Goal: Find specific page/section: Find specific page/section

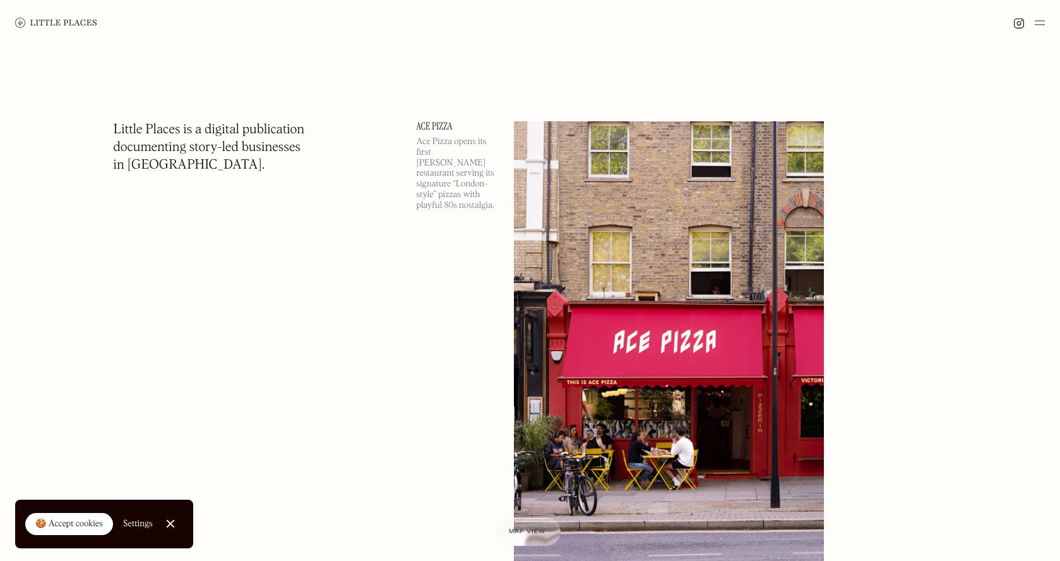
click at [1038, 22] on img at bounding box center [1040, 22] width 10 height 15
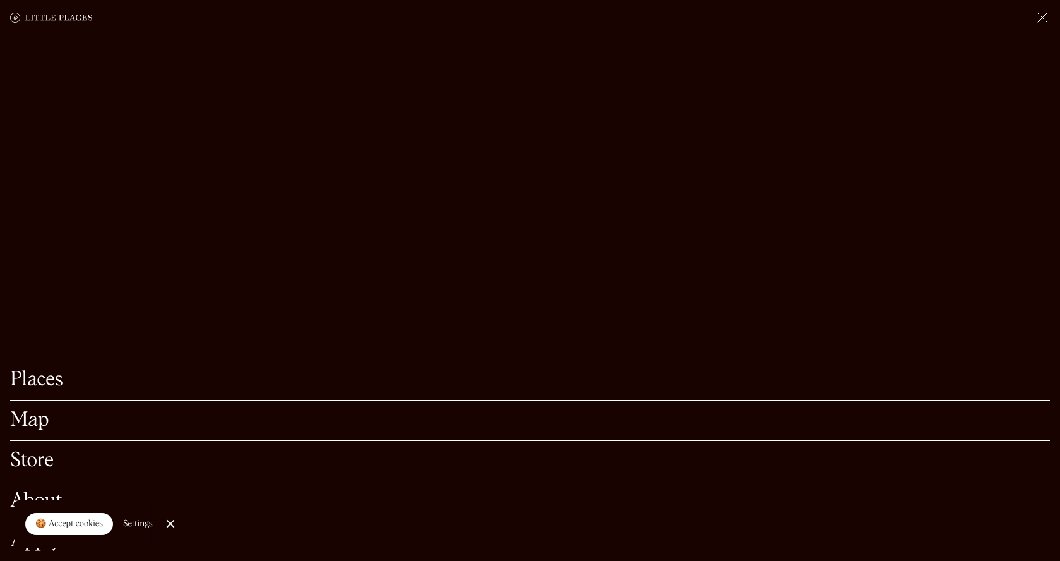
click at [54, 383] on link "Places" at bounding box center [530, 380] width 1040 height 20
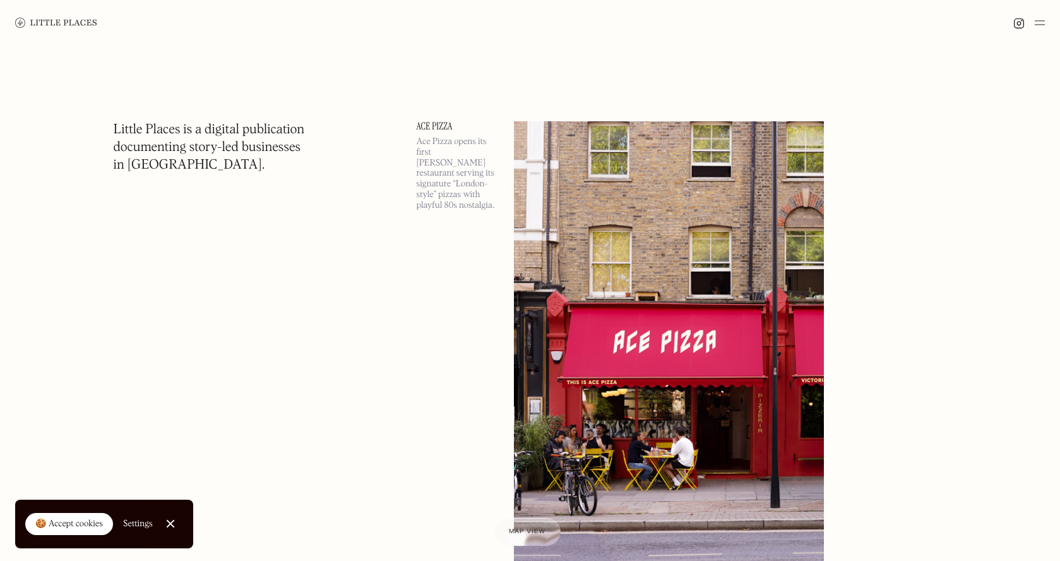
click at [170, 523] on link "Close Cookie Popup" at bounding box center [170, 523] width 25 height 25
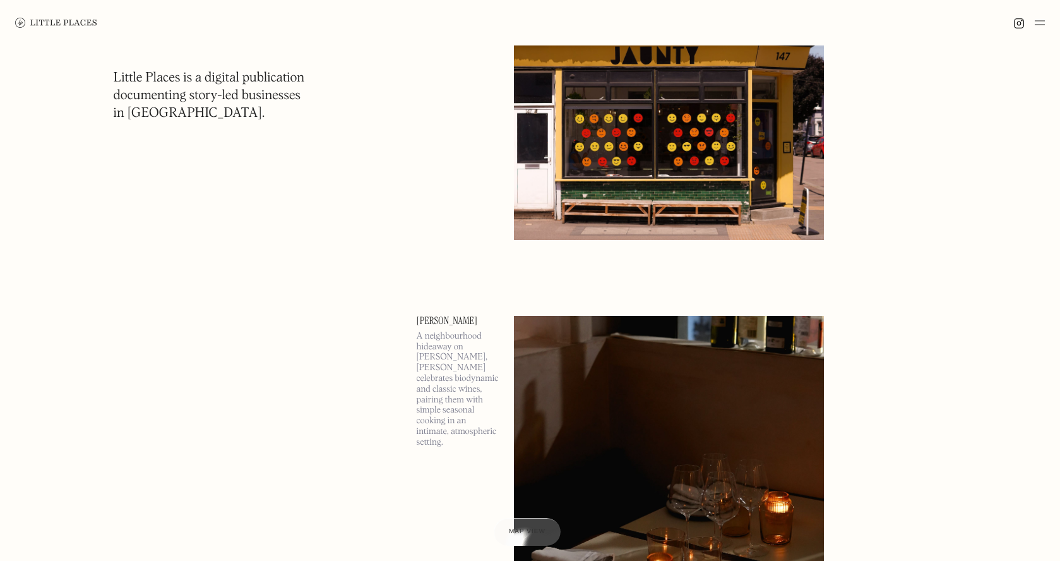
scroll to position [858, 0]
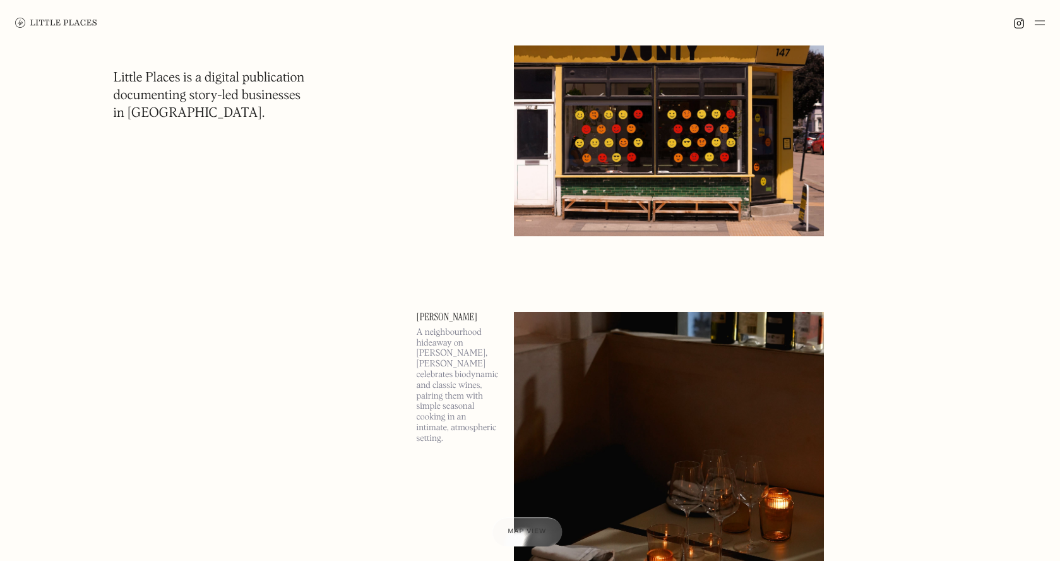
click at [533, 530] on span "Map view" at bounding box center [527, 532] width 39 height 8
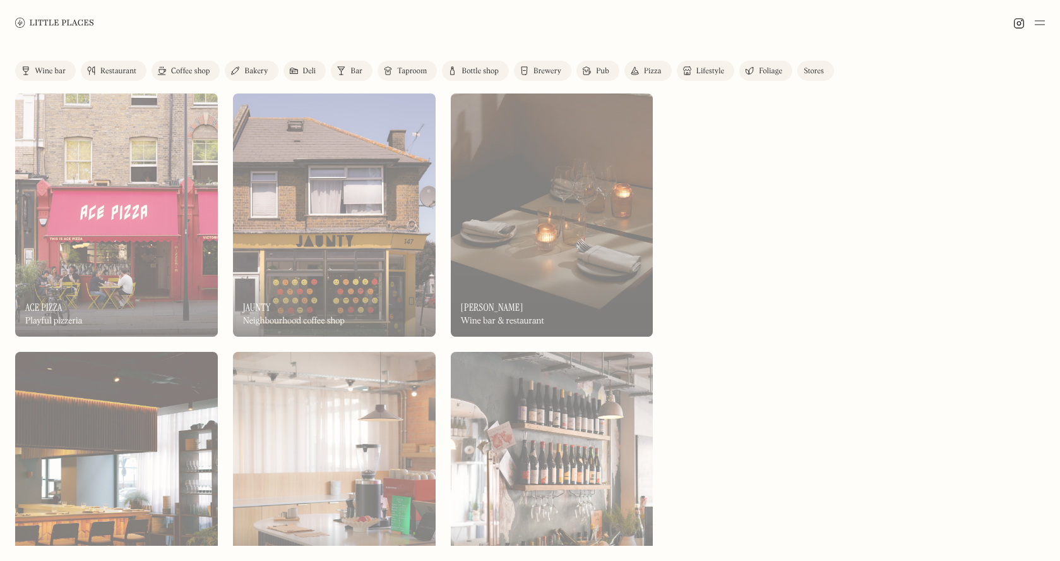
click at [608, 68] on div "Pub" at bounding box center [602, 72] width 13 height 8
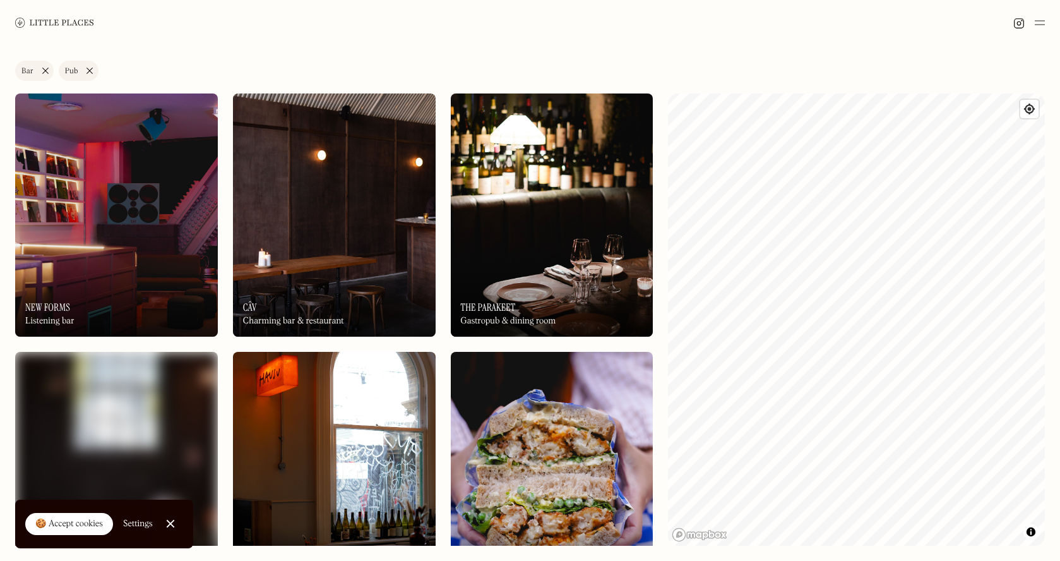
click at [126, 256] on img at bounding box center [116, 214] width 203 height 243
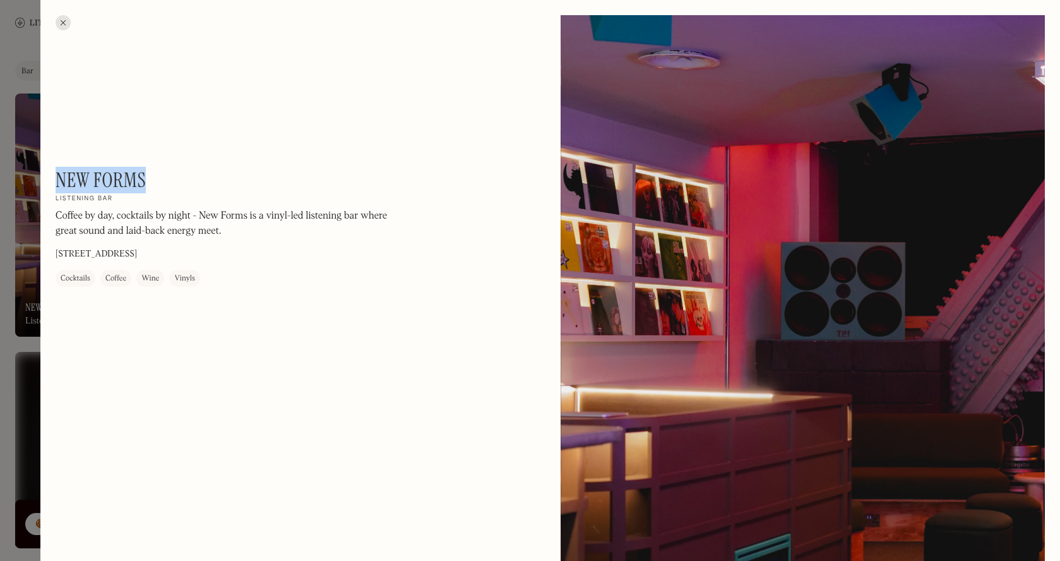
drag, startPoint x: 158, startPoint y: 182, endPoint x: 59, endPoint y: 182, distance: 99.7
click at [59, 182] on div "New Forms On Our Radar Listening bar Coffee by day, cocktails by night - New Fo…" at bounding box center [226, 227] width 341 height 119
